Goal: Task Accomplishment & Management: Use online tool/utility

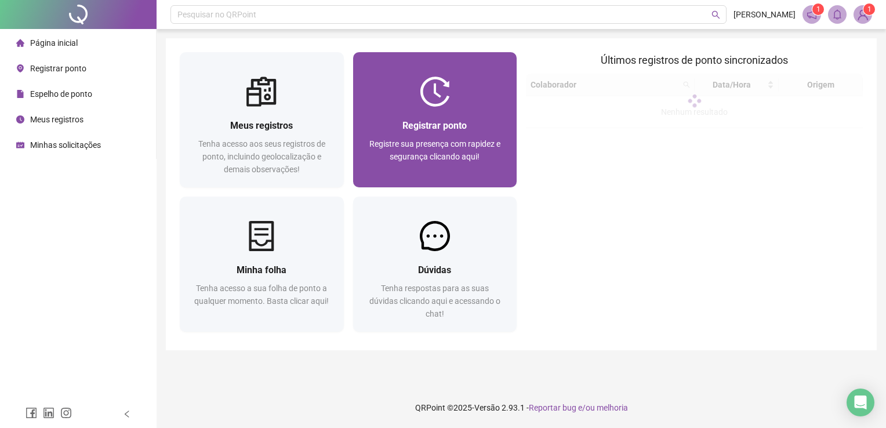
click at [473, 119] on div "Registrar ponto" at bounding box center [435, 125] width 136 height 15
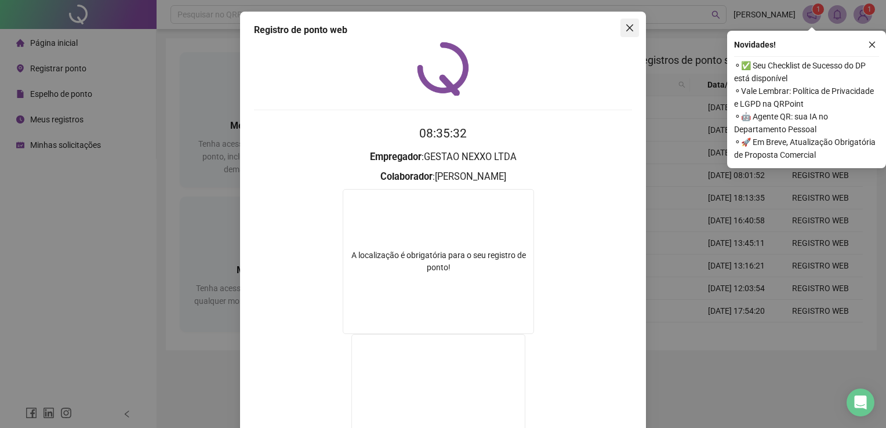
click at [627, 25] on icon "close" at bounding box center [629, 27] width 9 height 9
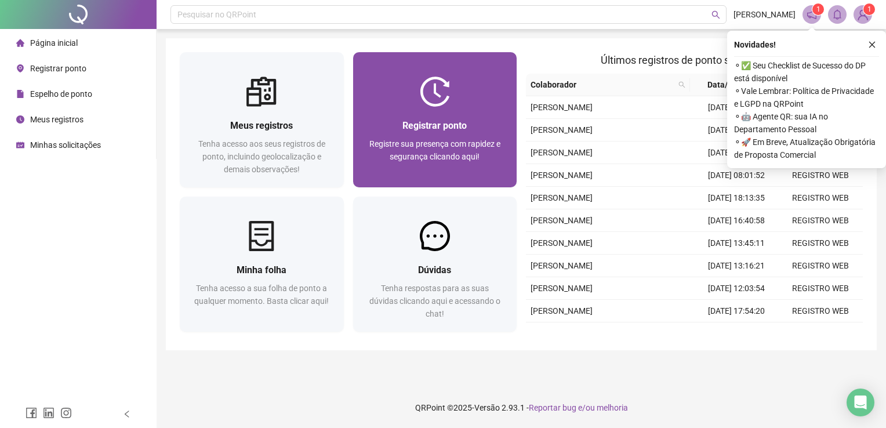
click at [451, 115] on div "Registrar ponto Registre sua presença com rapidez e segurança clicando aqui!" at bounding box center [435, 147] width 164 height 81
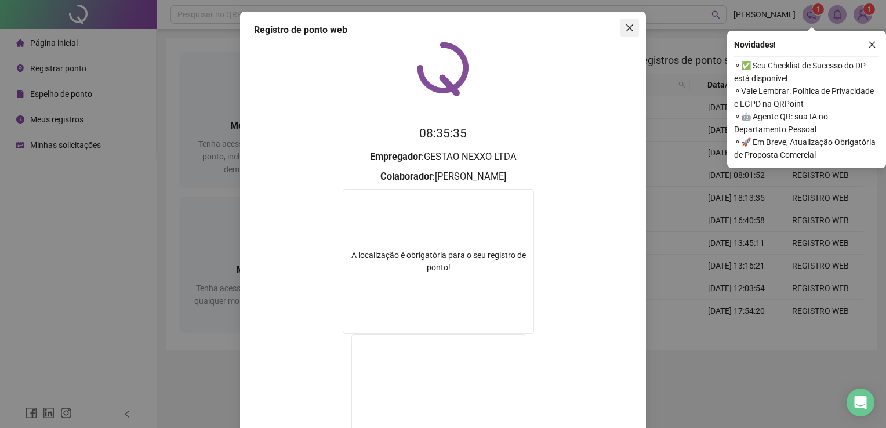
click at [629, 28] on icon "close" at bounding box center [629, 27] width 9 height 9
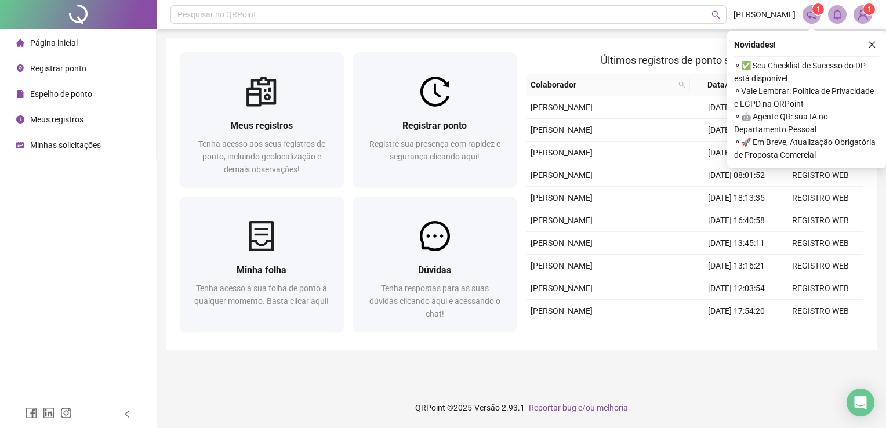
click at [626, 28] on header "Pesquisar no QRPoint PEDRO COSTA 1 1" at bounding box center [522, 14] width 730 height 29
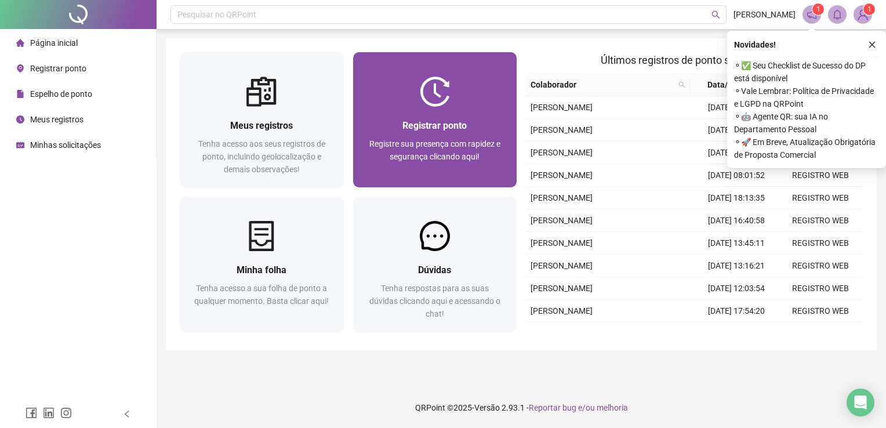
click at [490, 111] on div "Registrar ponto Registre sua presença com rapidez e segurança clicando aqui!" at bounding box center [435, 147] width 164 height 81
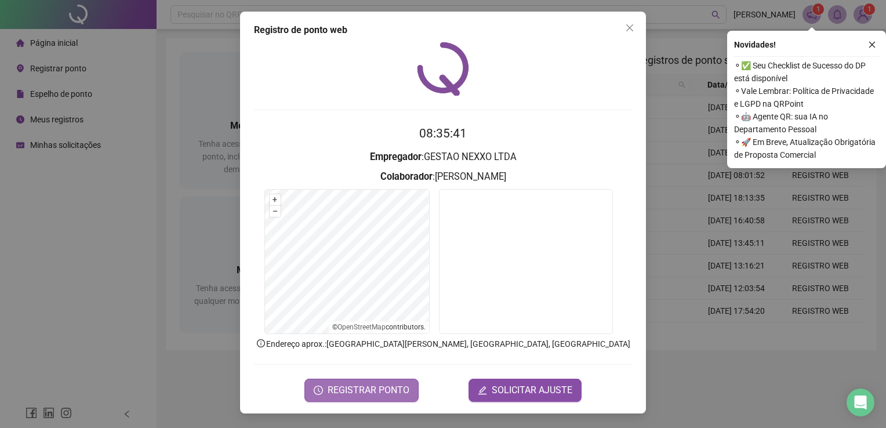
click at [389, 383] on span "REGISTRAR PONTO" at bounding box center [369, 390] width 82 height 14
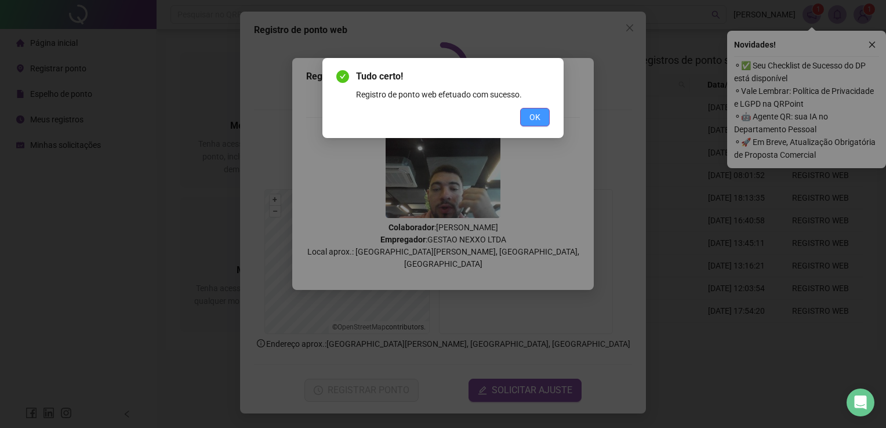
click at [537, 115] on span "OK" at bounding box center [535, 117] width 11 height 13
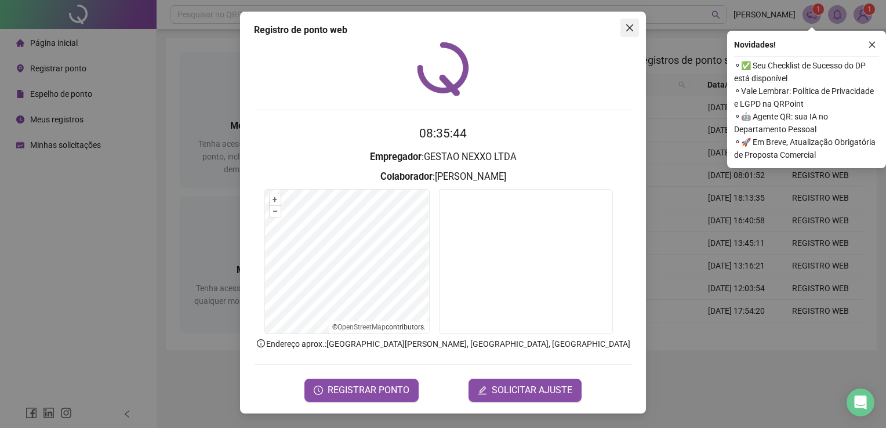
click at [636, 23] on span "Close" at bounding box center [630, 27] width 19 height 9
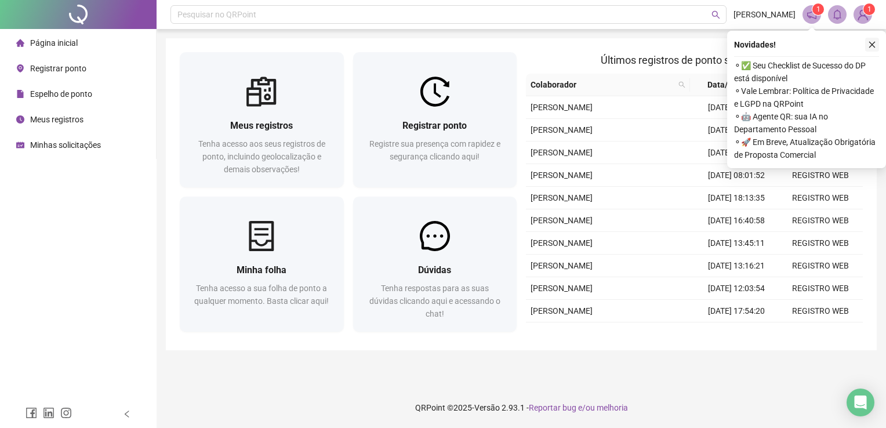
click at [870, 45] on icon "close" at bounding box center [872, 45] width 8 height 8
click at [869, 45] on icon "close" at bounding box center [872, 45] width 8 height 8
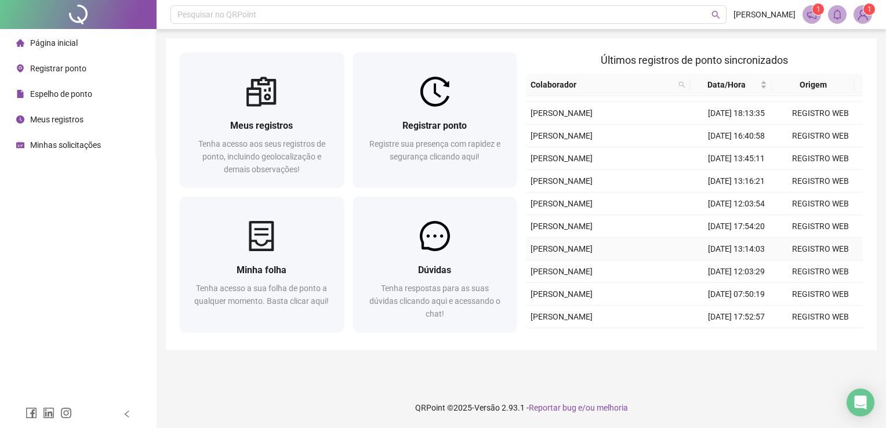
scroll to position [297, 0]
